Goal: Navigation & Orientation: Find specific page/section

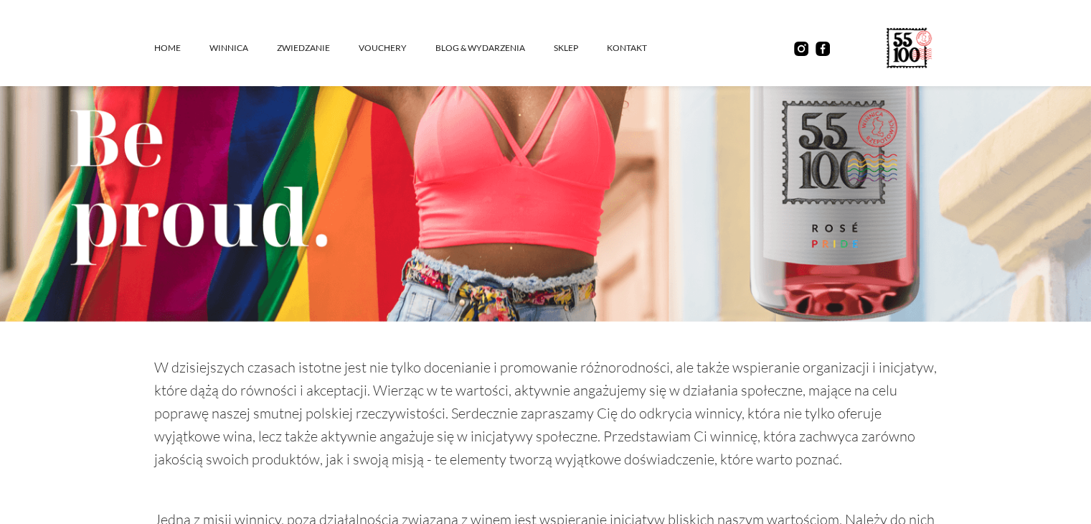
scroll to position [144, 0]
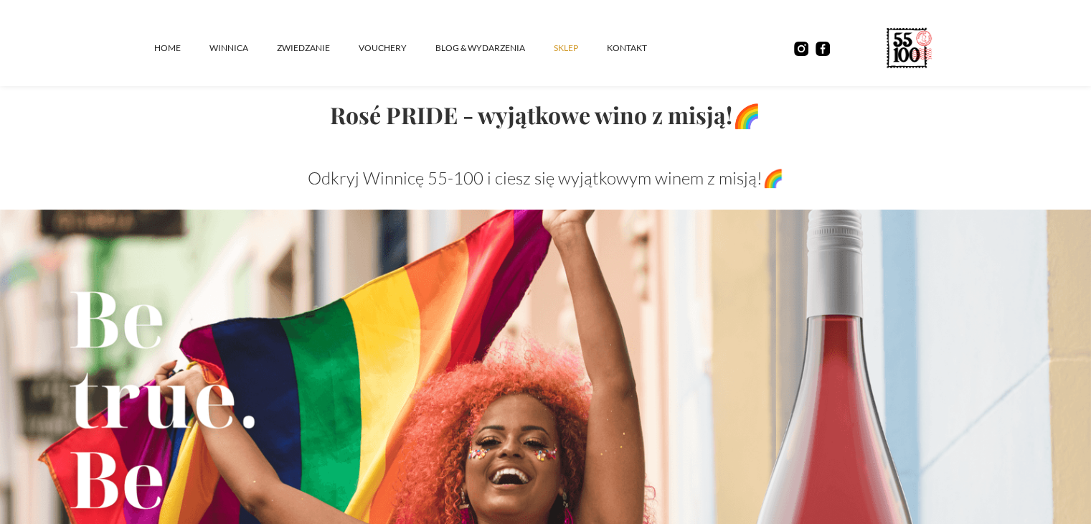
click at [558, 50] on link "SKLEP" at bounding box center [580, 48] width 53 height 43
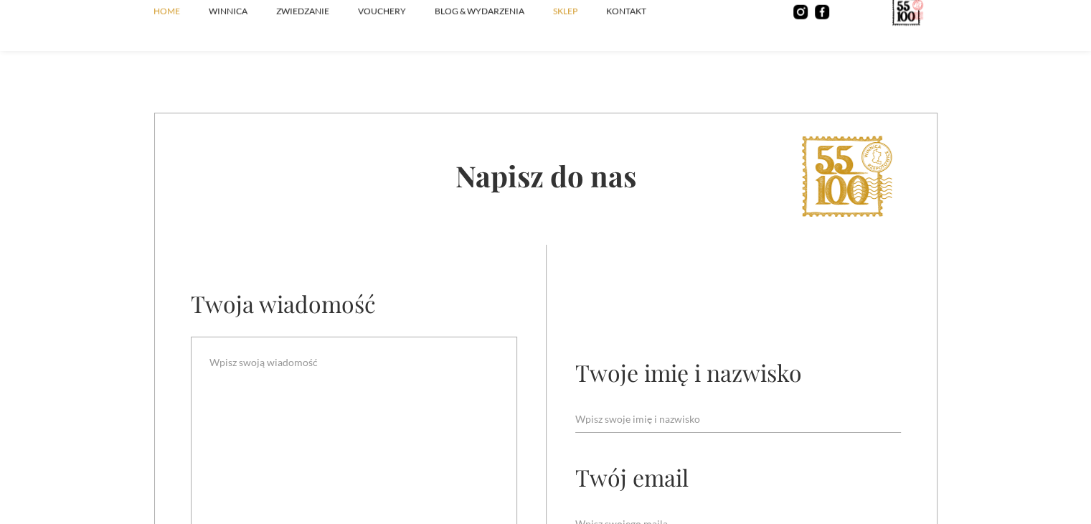
scroll to position [5095, 0]
